Goal: Task Accomplishment & Management: Complete application form

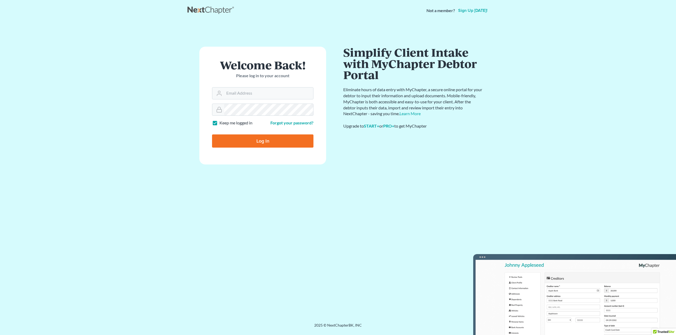
click at [150, 134] on main "Welcome Back! Please log in to your account Email Address Password Keep me logg…" at bounding box center [338, 165] width 676 height 289
click at [257, 92] on input "Email Address" at bounding box center [268, 94] width 89 height 12
type input "[EMAIL_ADDRESS][DOMAIN_NAME]"
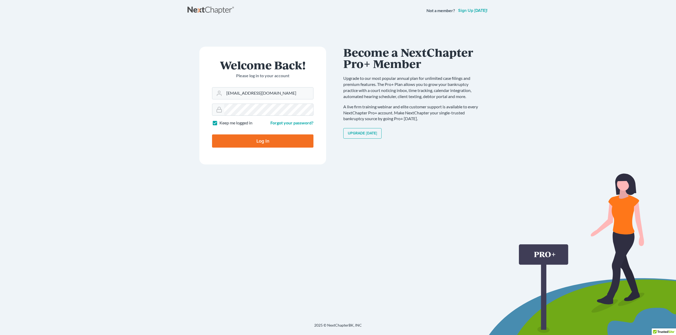
click at [268, 142] on input "Log In" at bounding box center [262, 141] width 101 height 13
type input "Thinking..."
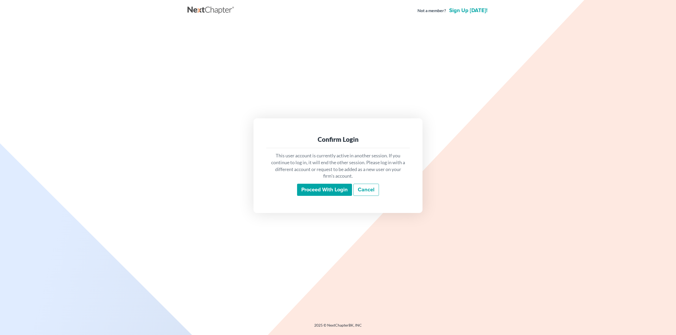
click at [324, 188] on input "Proceed with login" at bounding box center [324, 190] width 55 height 12
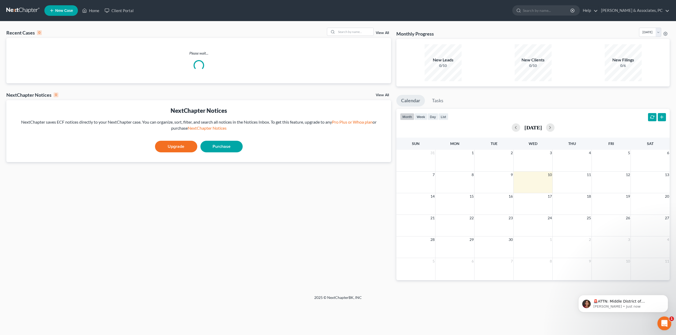
click at [668, 325] on div "Open Intercom Messenger" at bounding box center [663, 322] width 17 height 17
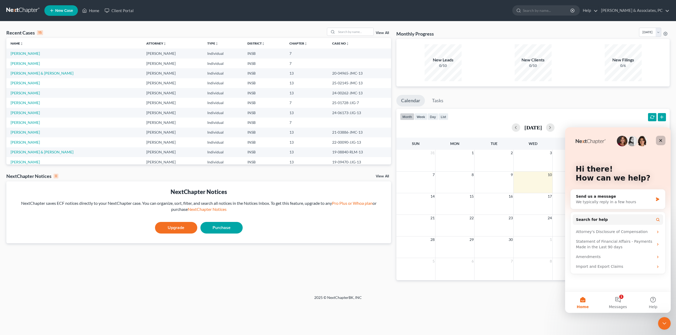
click at [659, 142] on icon "Close" at bounding box center [660, 141] width 4 height 4
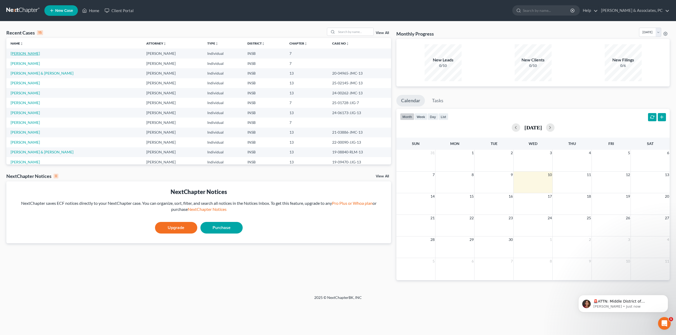
click at [16, 54] on link "[PERSON_NAME]" at bounding box center [25, 53] width 29 height 4
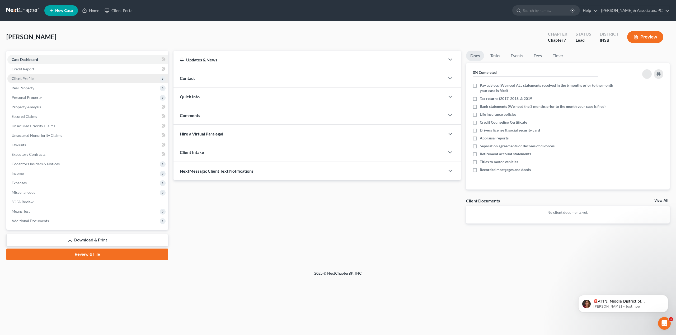
click at [24, 77] on span "Client Profile" at bounding box center [23, 78] width 22 height 4
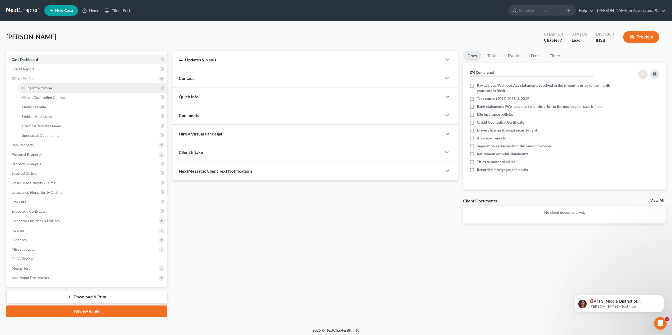
click at [45, 84] on link "Filing Information" at bounding box center [92, 88] width 149 height 10
select select "1"
select select "0"
select select "15"
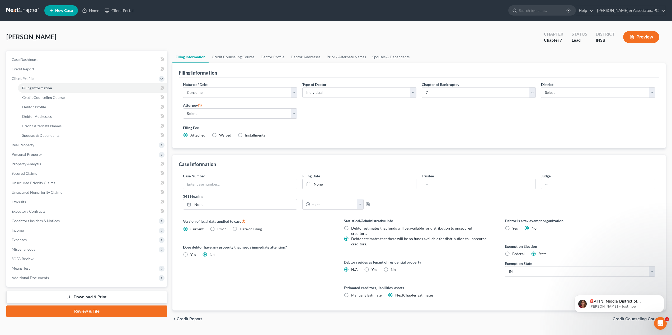
click at [403, 228] on span "Debtor estimates that funds will be available for distribution to unsecured cre…" at bounding box center [411, 231] width 121 height 10
click at [357, 228] on input "Debtor estimates that funds will be available for distribution to unsecured cre…" at bounding box center [354, 227] width 3 height 3
radio input "true"
radio input "false"
click at [107, 297] on link "Download & Print" at bounding box center [86, 297] width 161 height 12
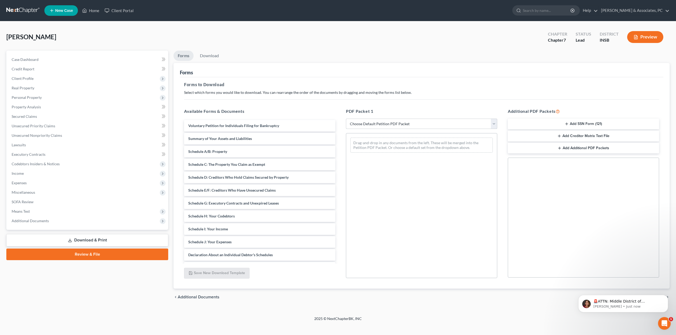
click at [389, 121] on select "Choose Default Petition PDF Packet Complete Bankruptcy Petition (all forms and …" at bounding box center [421, 124] width 151 height 11
select select "0"
click at [346, 119] on select "Choose Default Petition PDF Packet Complete Bankruptcy Petition (all forms and …" at bounding box center [421, 124] width 151 height 11
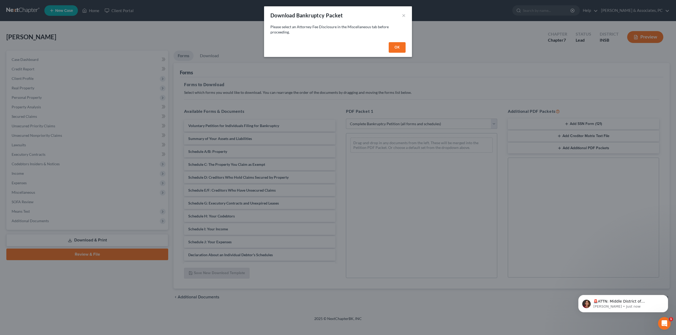
click at [394, 47] on button "OK" at bounding box center [397, 47] width 17 height 11
select select
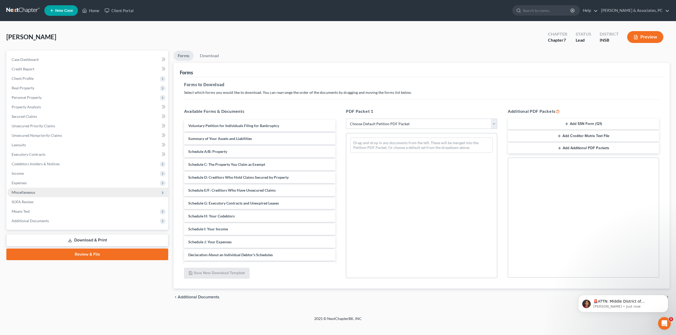
click at [22, 193] on span "Miscellaneous" at bounding box center [23, 192] width 23 height 4
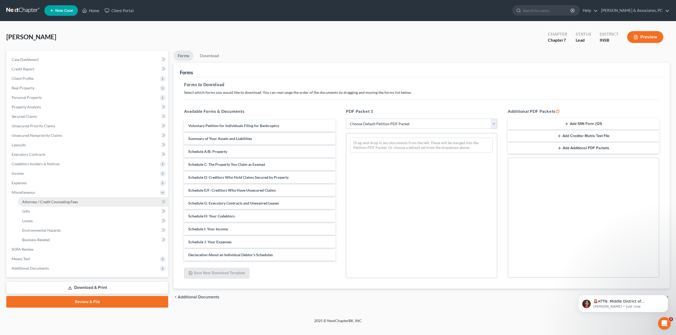
click at [62, 206] on link "Attorney / Credit Counseling Fees" at bounding box center [93, 202] width 150 height 10
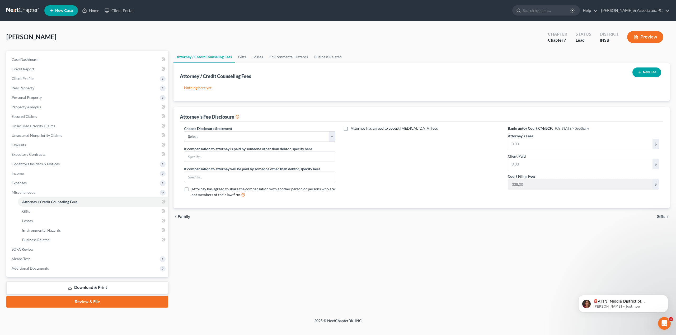
click at [651, 71] on button "New Fee" at bounding box center [646, 73] width 29 height 10
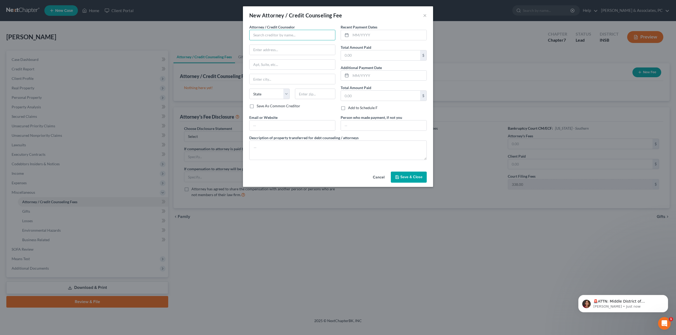
click at [286, 33] on input "text" at bounding box center [292, 35] width 86 height 11
click at [281, 43] on div "Mike Norris & Associates, PC" at bounding box center [282, 44] width 58 height 5
type input "Mike Norris & Associates, PC"
type input "4000 W. 106th St., #125"
type input "Box 418"
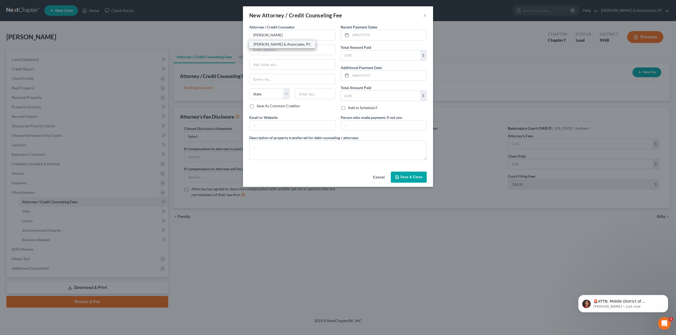
type input "Carmel"
select select "15"
type input "46032"
click at [392, 36] on input "text" at bounding box center [389, 35] width 76 height 10
click at [365, 55] on input "text" at bounding box center [380, 55] width 79 height 10
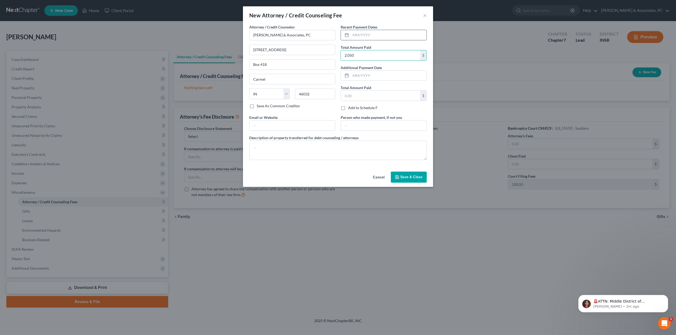
type input "2,050"
click at [376, 31] on input "text" at bounding box center [389, 35] width 76 height 10
type input "10/20204"
type input "Debtor"
type textarea "Attorney Fees"
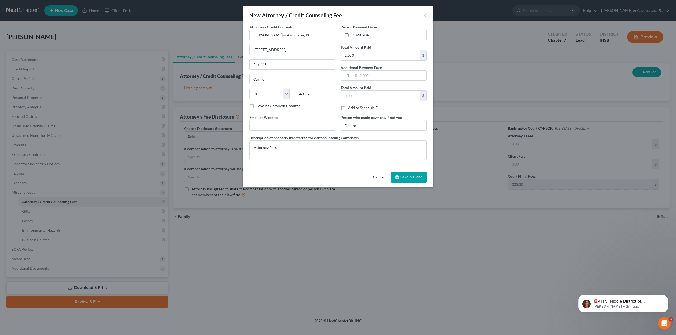
click at [409, 176] on span "Save & Close" at bounding box center [411, 177] width 22 height 4
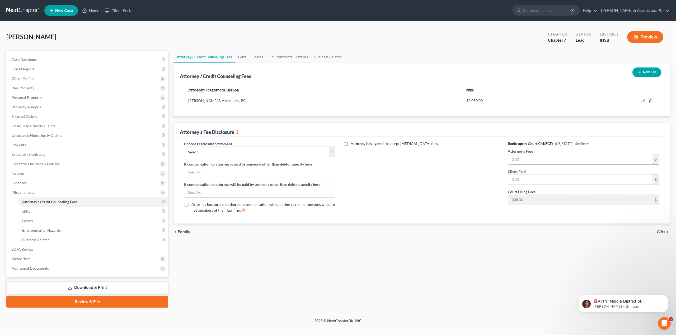
click at [531, 158] on input "text" at bounding box center [580, 159] width 144 height 10
type input "2,050"
click at [246, 152] on select "Select Fee Application Bankruptcy" at bounding box center [259, 152] width 151 height 11
select select "1"
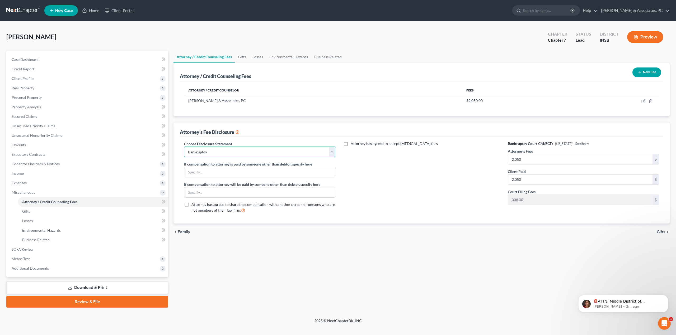
click at [184, 147] on select "Select Fee Application Bankruptcy" at bounding box center [259, 152] width 151 height 11
click at [106, 285] on link "Download & Print" at bounding box center [87, 288] width 162 height 12
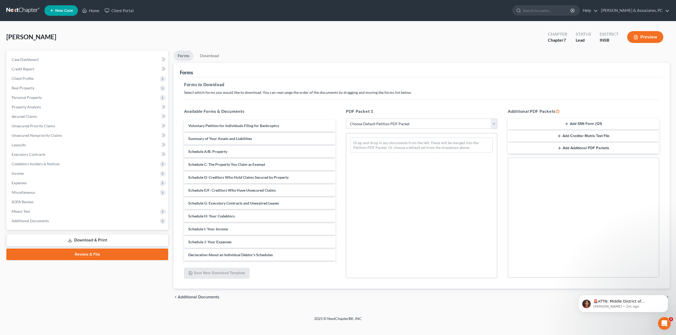
click at [376, 123] on select "Choose Default Petition PDF Packet Complete Bankruptcy Petition (all forms and …" at bounding box center [421, 124] width 151 height 11
select select "0"
click at [346, 119] on select "Choose Default Petition PDF Packet Complete Bankruptcy Petition (all forms and …" at bounding box center [421, 124] width 151 height 11
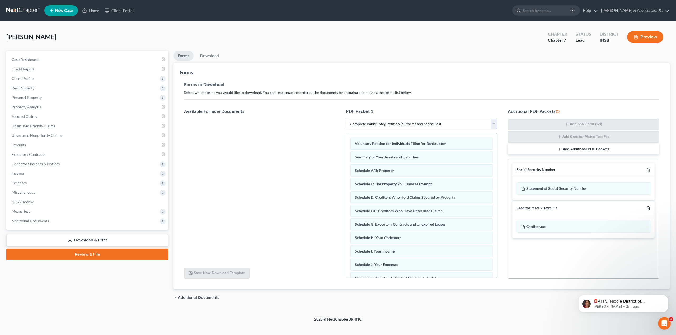
click at [647, 210] on icon "button" at bounding box center [648, 208] width 4 height 4
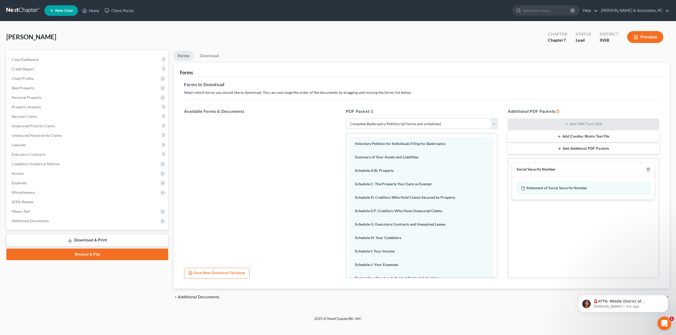
click at [668, 327] on div "Open Intercom Messenger" at bounding box center [663, 322] width 17 height 17
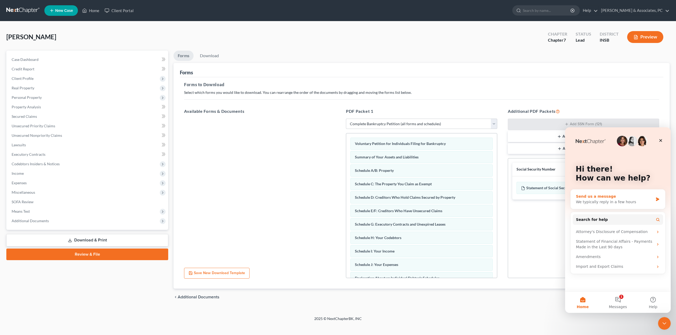
click at [628, 201] on div "We typically reply in a few hours" at bounding box center [614, 203] width 77 height 6
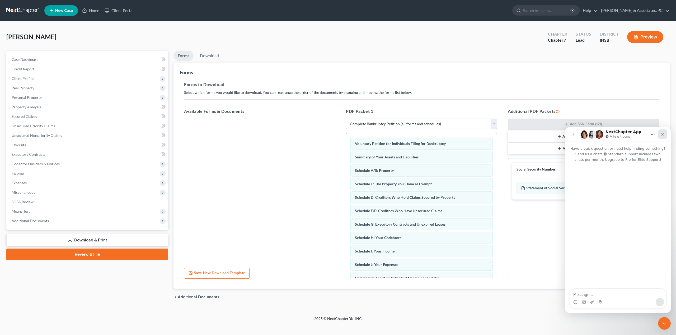
click at [661, 134] on icon "Close" at bounding box center [662, 134] width 4 height 4
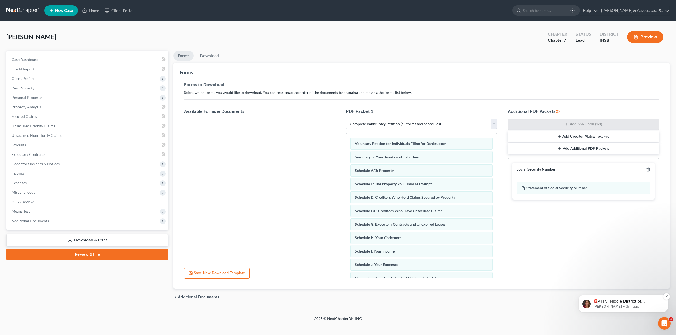
click at [631, 305] on p "Katie • 3m ago" at bounding box center [627, 307] width 68 height 5
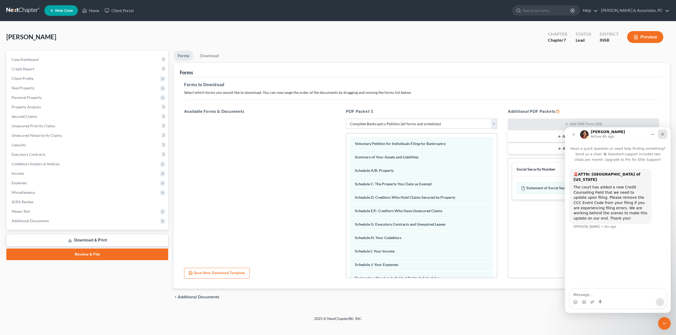
click at [664, 137] on div "Close" at bounding box center [662, 135] width 10 height 10
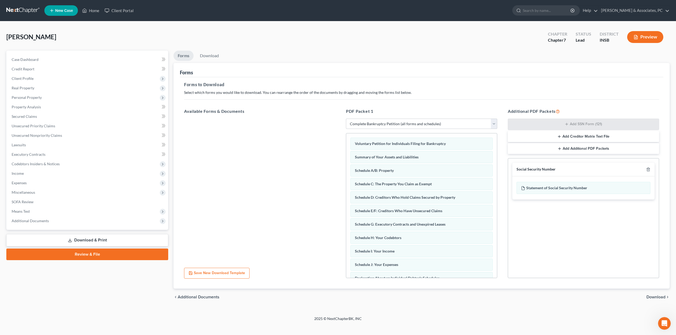
click at [653, 297] on span "Download" at bounding box center [655, 297] width 19 height 4
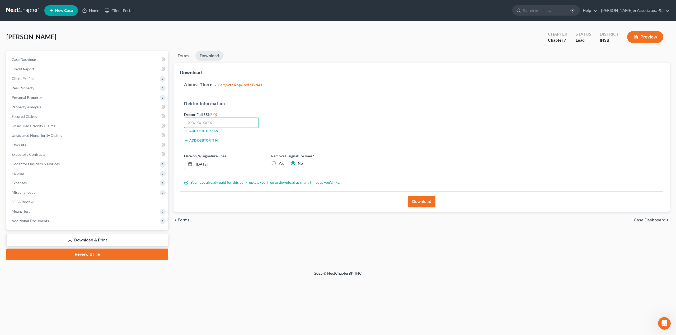
click at [218, 122] on input "text" at bounding box center [221, 123] width 75 height 11
type input "310-02-7168"
click at [278, 166] on label "Yes" at bounding box center [281, 163] width 6 height 5
click at [281, 164] on input "Yes" at bounding box center [282, 162] width 3 height 3
radio input "true"
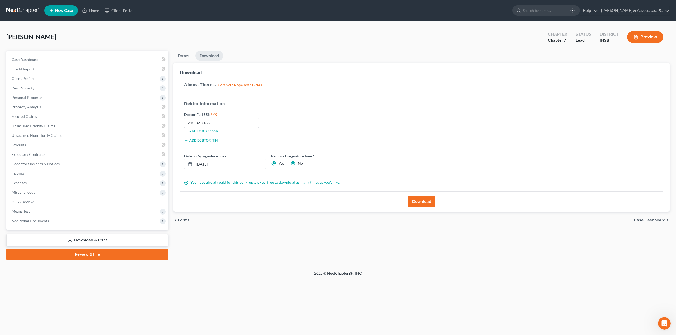
radio input "false"
drag, startPoint x: 238, startPoint y: 167, endPoint x: 171, endPoint y: 164, distance: 67.4
click at [171, 164] on div "Forms Download Forms Forms to Download Select which forms you would like to dow…" at bounding box center [421, 156] width 501 height 210
click at [414, 200] on button "Download" at bounding box center [421, 202] width 27 height 12
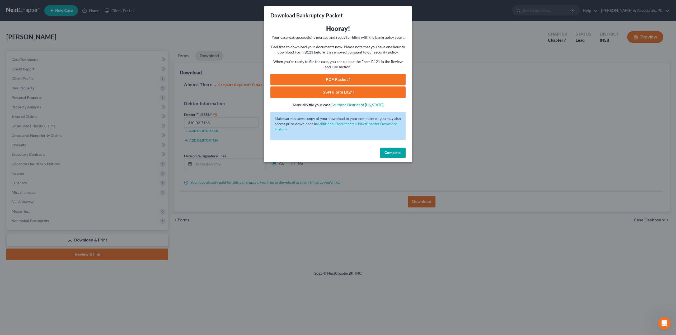
click at [366, 89] on link "SSN (Form B121)" at bounding box center [337, 93] width 135 height 12
click at [335, 80] on link "PDF Packet 1" at bounding box center [337, 80] width 135 height 12
click at [398, 150] on button "Complete!" at bounding box center [392, 153] width 25 height 11
